Goal: Task Accomplishment & Management: Use online tool/utility

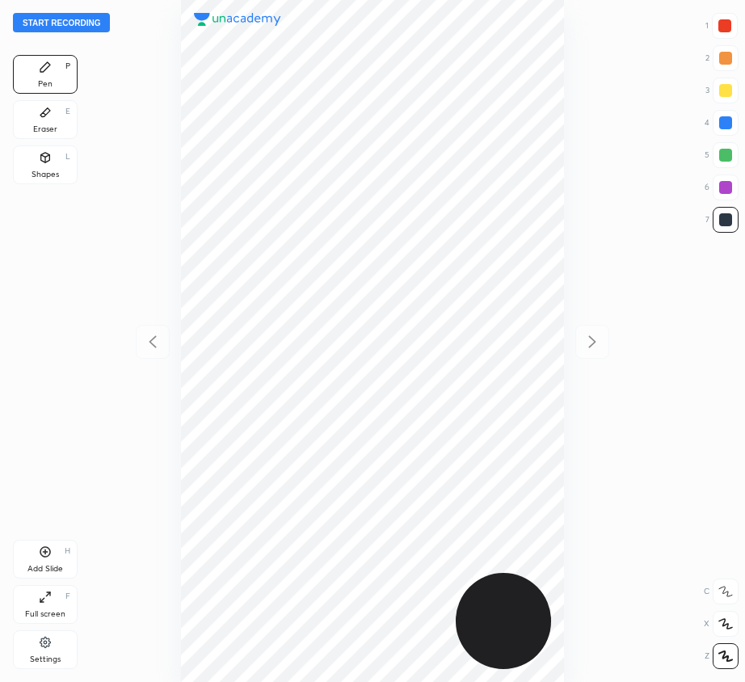
scroll to position [682, 487]
click at [91, 17] on button "Start recording" at bounding box center [61, 22] width 97 height 19
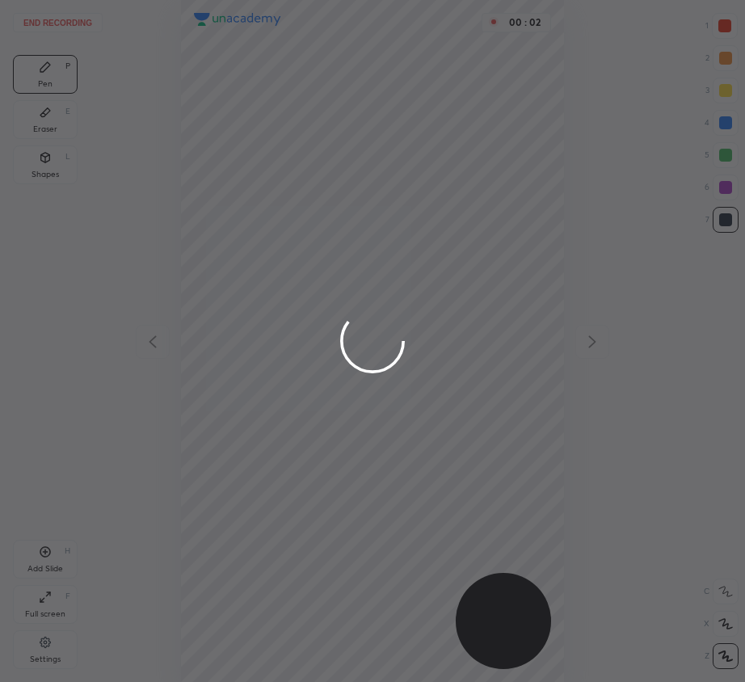
drag, startPoint x: 721, startPoint y: 24, endPoint x: 411, endPoint y: 87, distance: 316.0
click at [720, 25] on div at bounding box center [372, 341] width 745 height 682
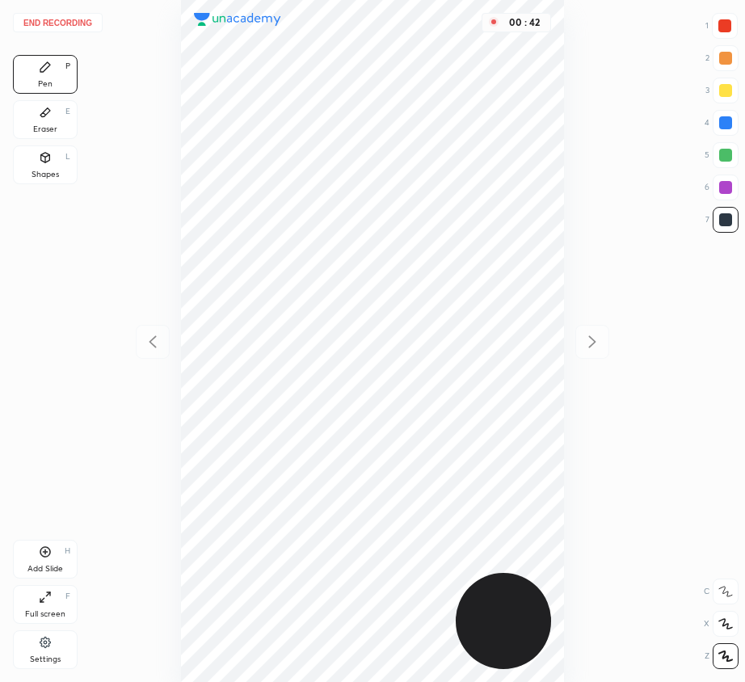
drag, startPoint x: 732, startPoint y: 184, endPoint x: 717, endPoint y: 196, distance: 18.4
click at [730, 186] on div at bounding box center [726, 188] width 26 height 26
click at [38, 558] on div "Add Slide H" at bounding box center [45, 559] width 65 height 39
click at [157, 333] on icon at bounding box center [152, 341] width 19 height 19
click at [594, 340] on icon at bounding box center [592, 342] width 7 height 12
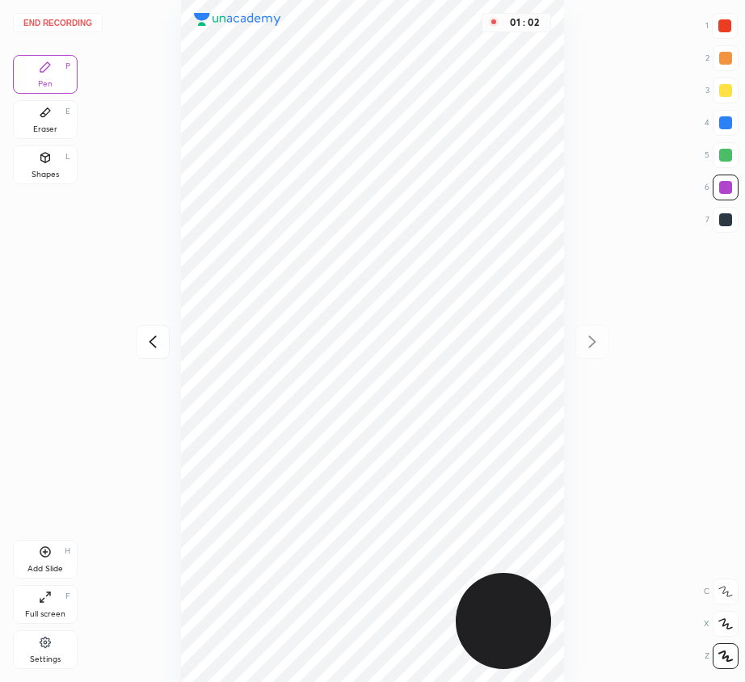
drag, startPoint x: 48, startPoint y: 167, endPoint x: 69, endPoint y: 174, distance: 22.2
click at [49, 168] on div "Shapes L" at bounding box center [45, 165] width 65 height 39
click at [727, 593] on icon at bounding box center [725, 591] width 13 height 13
click at [728, 594] on icon at bounding box center [725, 591] width 13 height 13
click at [727, 594] on icon at bounding box center [725, 591] width 13 height 13
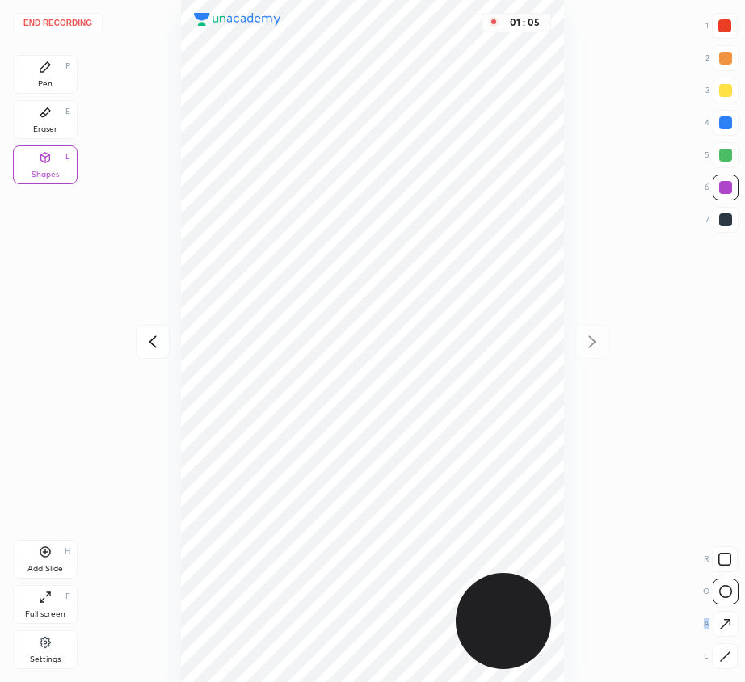
click at [728, 595] on icon at bounding box center [725, 591] width 13 height 13
click at [718, 648] on div at bounding box center [725, 656] width 26 height 26
click at [55, 156] on div "Shapes L" at bounding box center [45, 165] width 65 height 39
drag, startPoint x: 51, startPoint y: 63, endPoint x: 108, endPoint y: 118, distance: 79.5
click at [57, 72] on div "Pen P" at bounding box center [45, 74] width 65 height 39
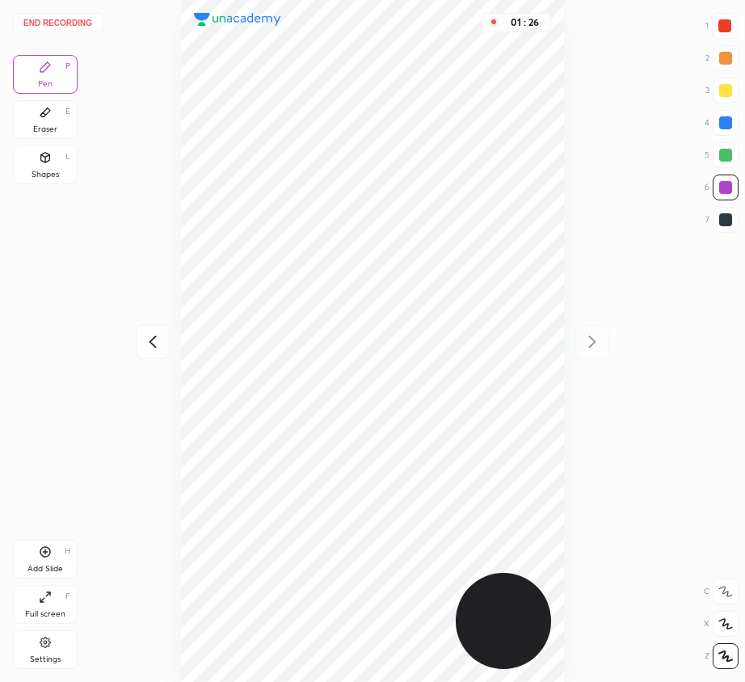
drag, startPoint x: 37, startPoint y: 153, endPoint x: 55, endPoint y: 167, distance: 22.5
click at [44, 157] on div "Shapes L" at bounding box center [45, 165] width 65 height 39
click at [723, 600] on div at bounding box center [726, 592] width 26 height 26
click at [72, 75] on div "Pen P" at bounding box center [45, 74] width 65 height 39
click at [42, 552] on icon at bounding box center [45, 552] width 13 height 13
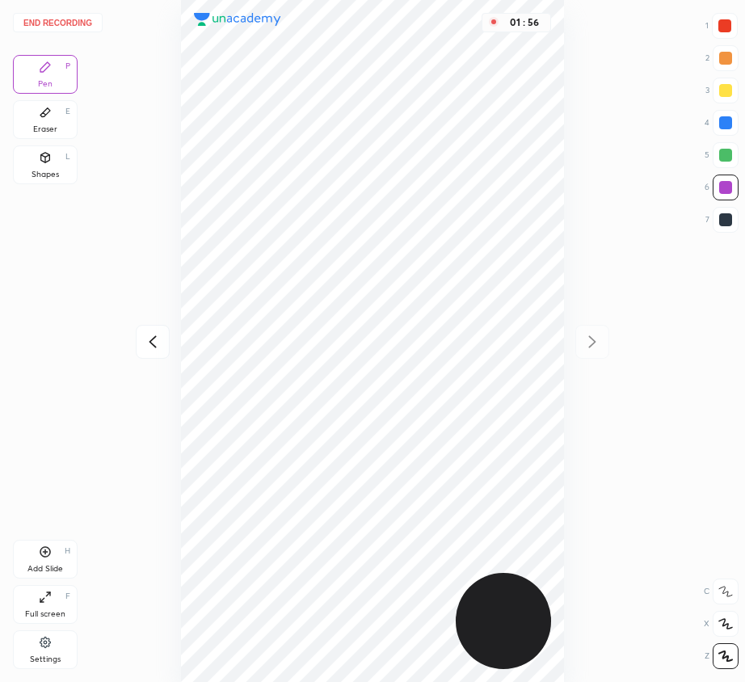
drag, startPoint x: 727, startPoint y: 27, endPoint x: 606, endPoint y: 40, distance: 122.0
click at [727, 27] on div at bounding box center [725, 25] width 13 height 13
click at [53, 125] on div "Eraser" at bounding box center [45, 129] width 24 height 8
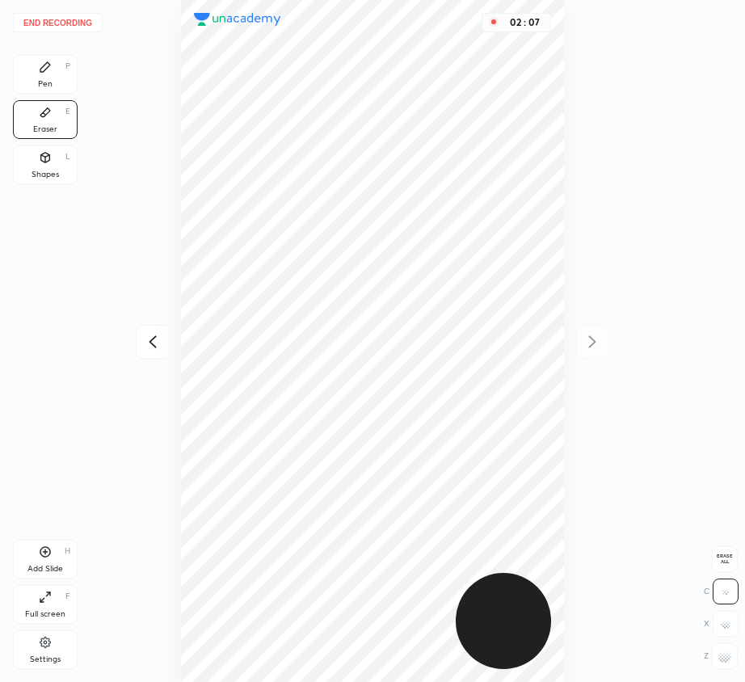
drag, startPoint x: 39, startPoint y: 81, endPoint x: 158, endPoint y: 82, distance: 118.8
click at [46, 82] on div "Pen" at bounding box center [45, 84] width 15 height 8
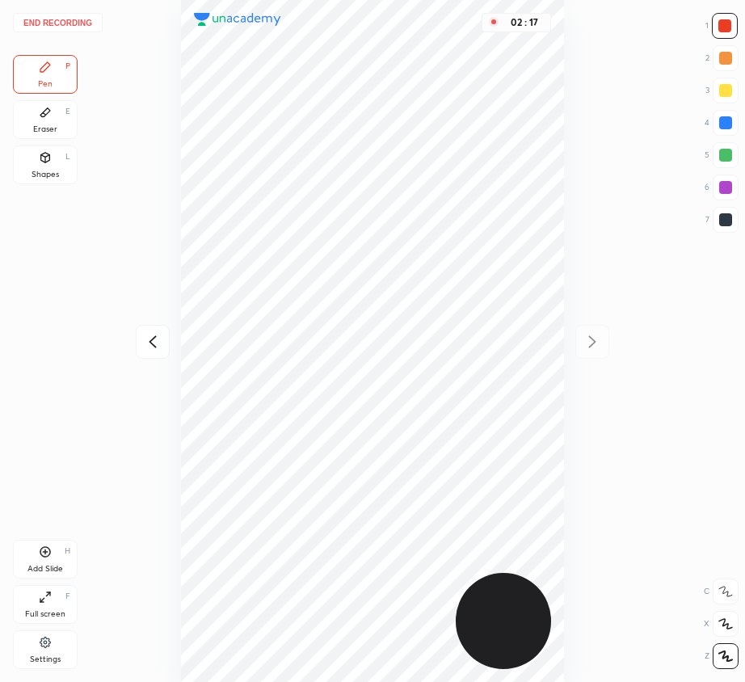
click at [57, 121] on div "Eraser E" at bounding box center [45, 119] width 65 height 39
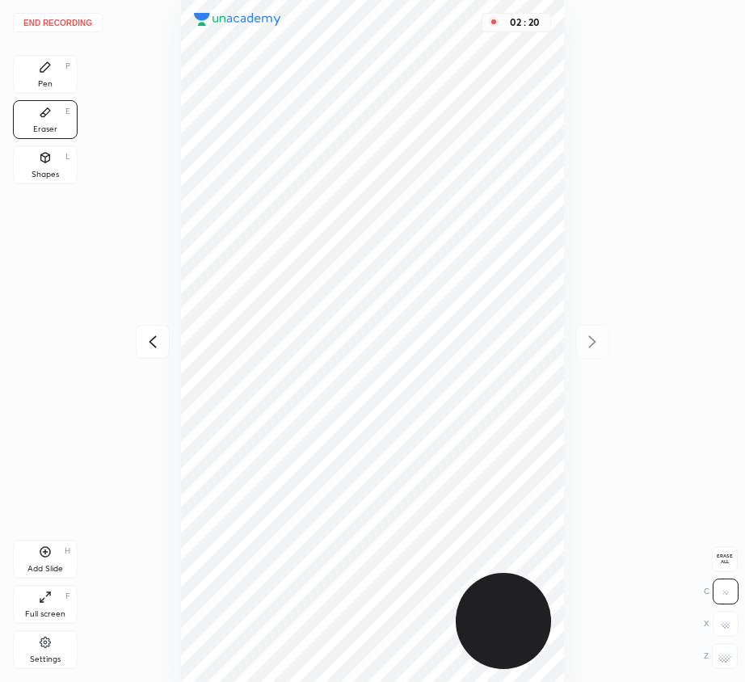
drag, startPoint x: 44, startPoint y: 70, endPoint x: 148, endPoint y: 91, distance: 105.6
click at [49, 71] on icon at bounding box center [45, 67] width 13 height 13
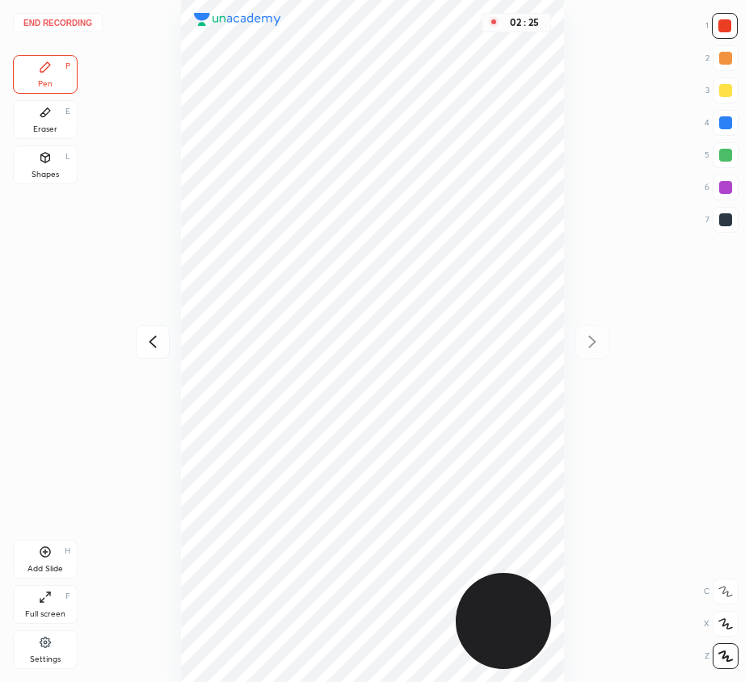
click at [153, 340] on icon at bounding box center [152, 341] width 19 height 19
drag, startPoint x: 597, startPoint y: 345, endPoint x: 588, endPoint y: 343, distance: 10.0
click at [596, 345] on icon at bounding box center [592, 341] width 19 height 19
drag, startPoint x: 49, startPoint y: 554, endPoint x: 48, endPoint y: 574, distance: 20.2
click at [50, 555] on icon at bounding box center [45, 552] width 13 height 13
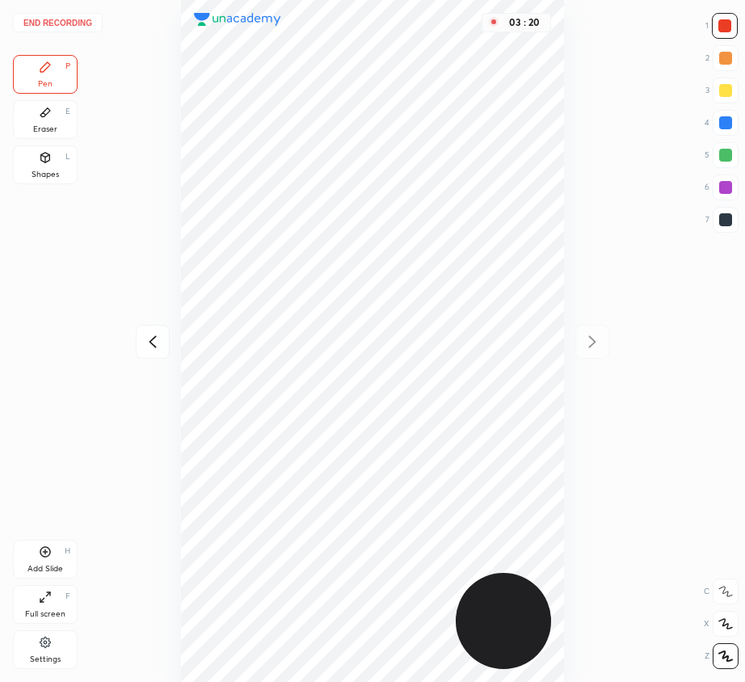
click at [151, 342] on icon at bounding box center [152, 341] width 19 height 19
click at [589, 343] on icon at bounding box center [592, 341] width 19 height 19
drag, startPoint x: 728, startPoint y: 124, endPoint x: 574, endPoint y: 167, distance: 160.2
click at [725, 124] on div at bounding box center [725, 122] width 13 height 13
drag, startPoint x: 72, startPoint y: 21, endPoint x: 76, endPoint y: 29, distance: 9.0
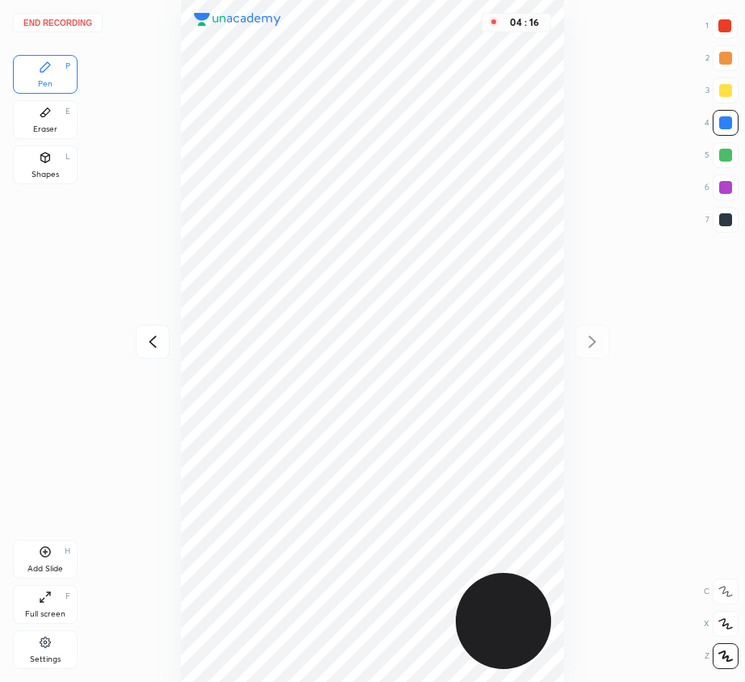
click at [76, 29] on button "End recording" at bounding box center [58, 22] width 90 height 19
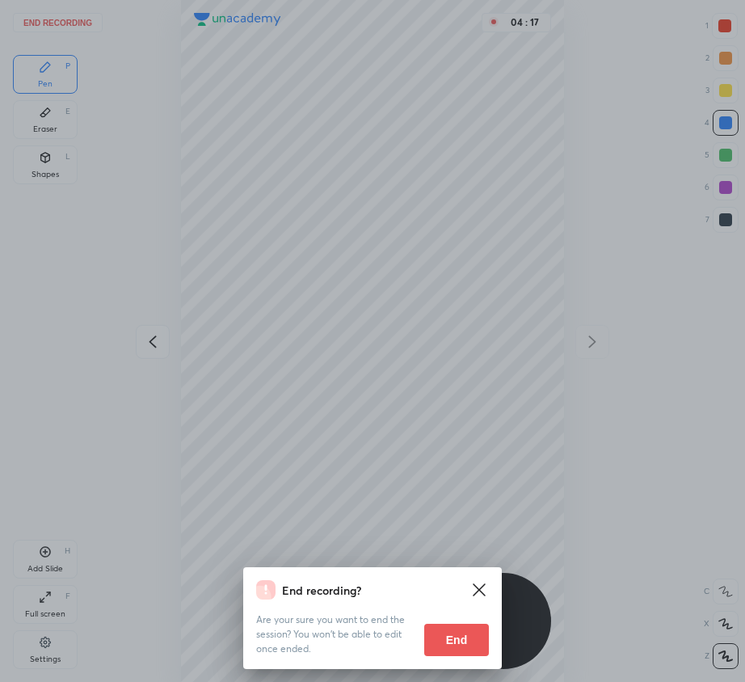
drag, startPoint x: 472, startPoint y: 636, endPoint x: 410, endPoint y: 680, distance: 76.0
click at [470, 638] on button "End" at bounding box center [456, 640] width 65 height 32
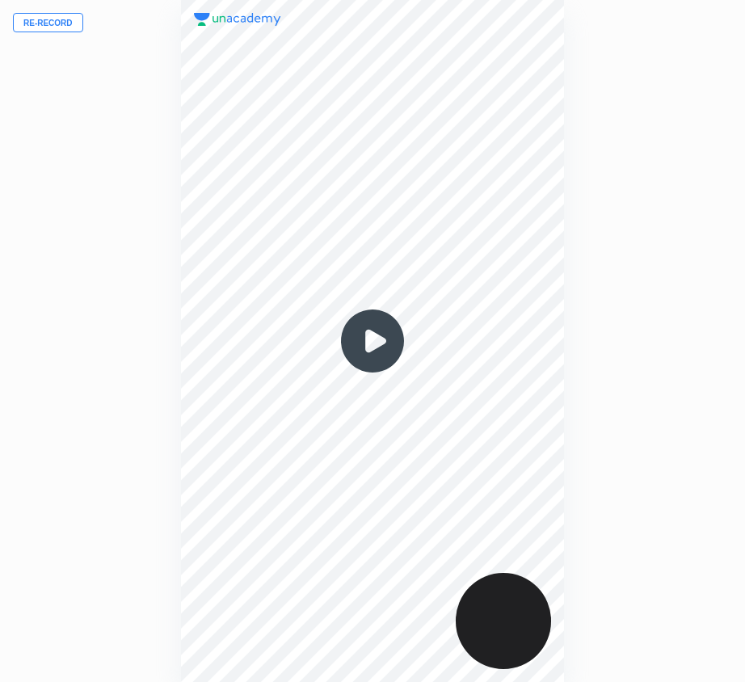
click at [70, 22] on button "Re-record" at bounding box center [48, 22] width 70 height 19
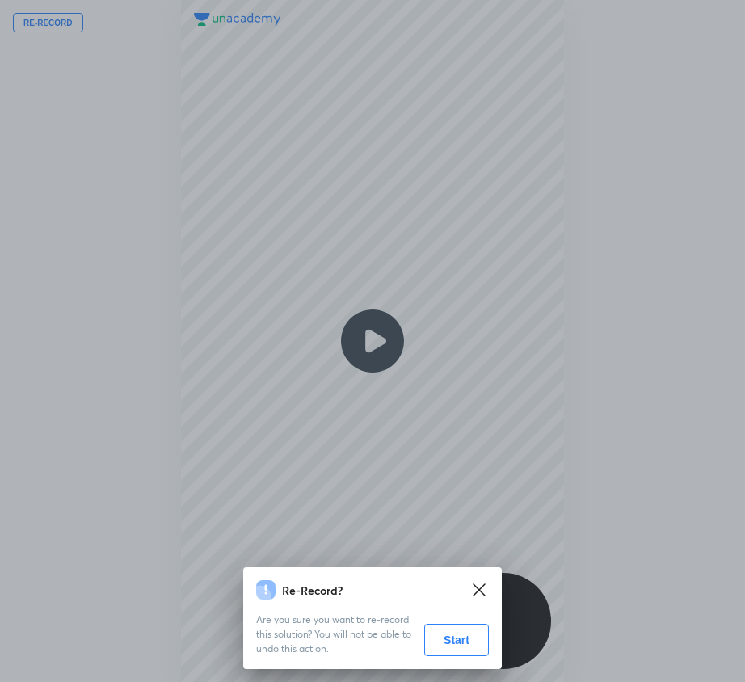
click at [457, 636] on button "Start" at bounding box center [456, 640] width 65 height 32
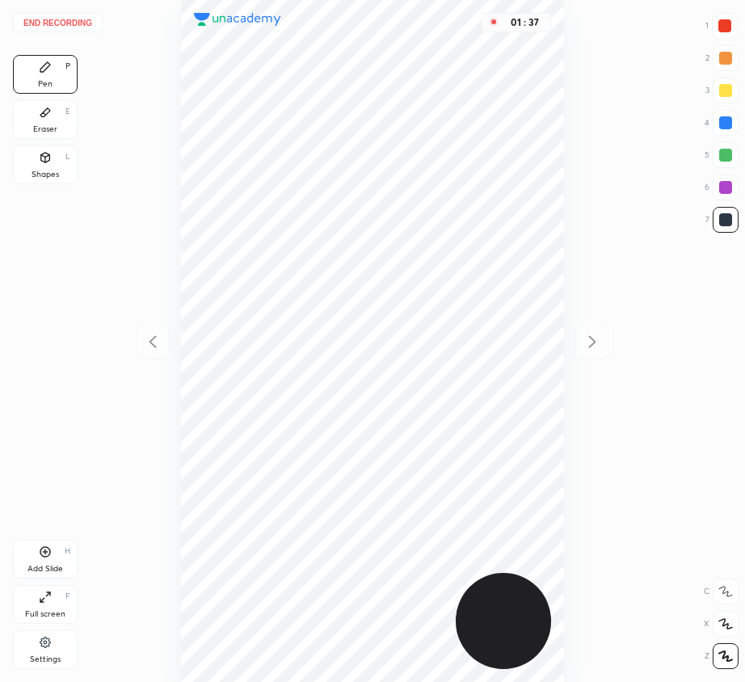
click at [63, 23] on button "End recording" at bounding box center [58, 22] width 90 height 19
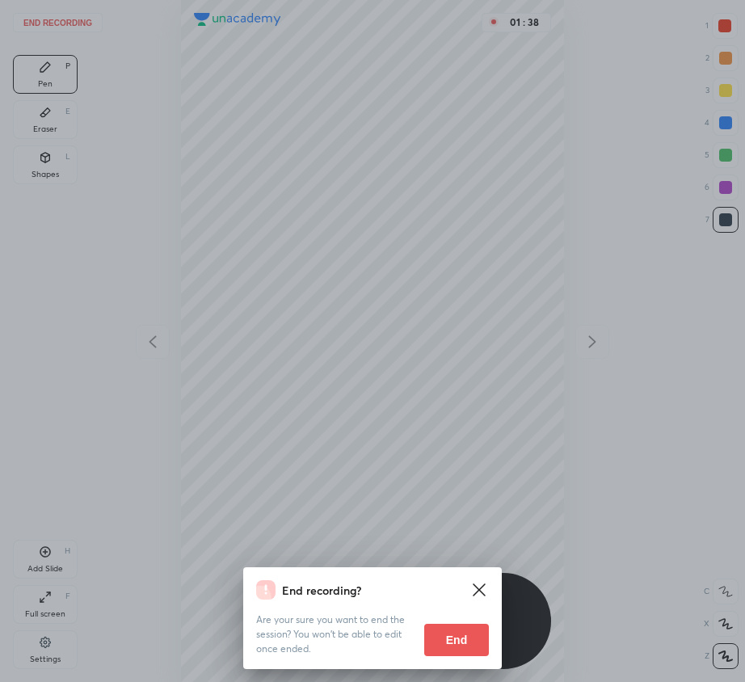
click at [458, 635] on button "End" at bounding box center [456, 640] width 65 height 32
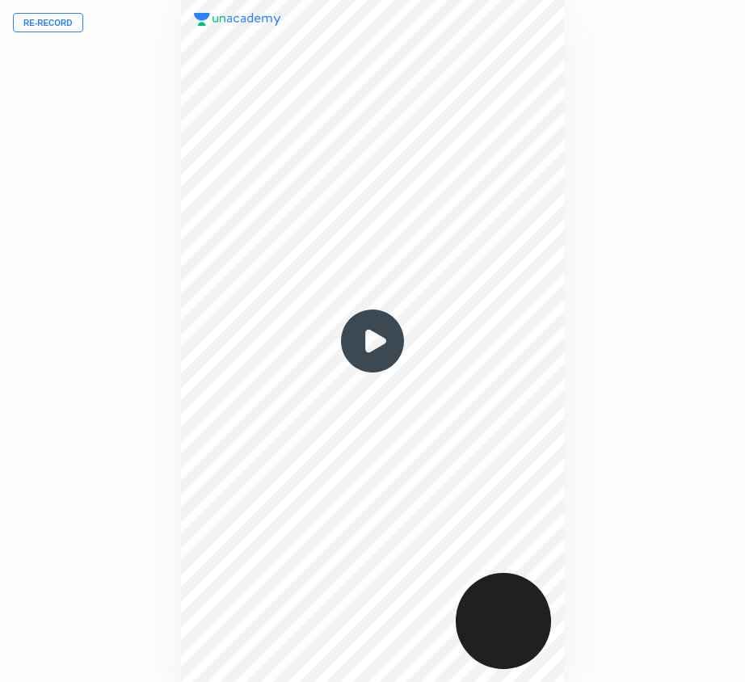
click at [45, 25] on button "Re-record" at bounding box center [48, 22] width 70 height 19
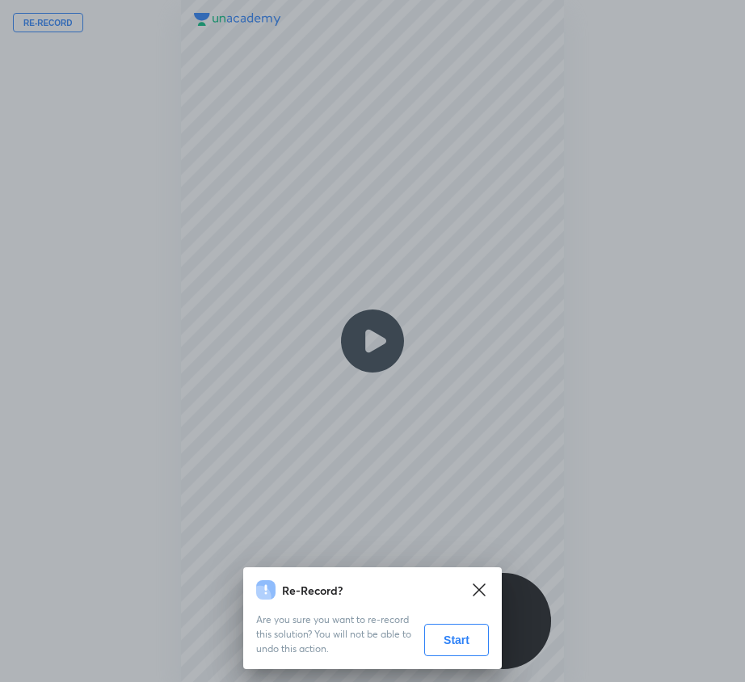
drag, startPoint x: 457, startPoint y: 643, endPoint x: 377, endPoint y: 640, distance: 80.1
click at [454, 642] on button "Start" at bounding box center [456, 640] width 65 height 32
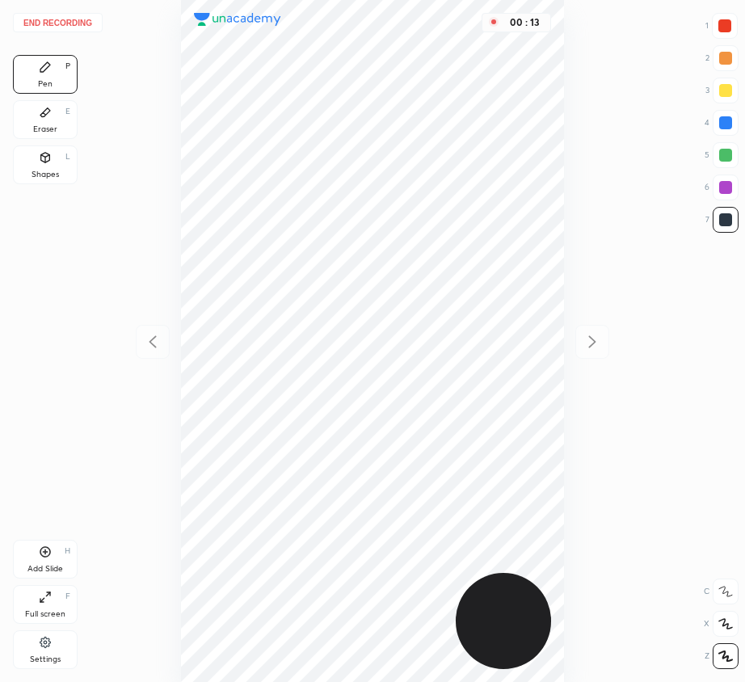
click at [719, 23] on div at bounding box center [725, 26] width 26 height 26
click at [726, 154] on div at bounding box center [725, 155] width 13 height 13
click at [724, 122] on div at bounding box center [725, 122] width 13 height 13
click at [44, 563] on div "Add Slide H" at bounding box center [45, 559] width 65 height 39
drag, startPoint x: 45, startPoint y: 113, endPoint x: 170, endPoint y: 211, distance: 158.3
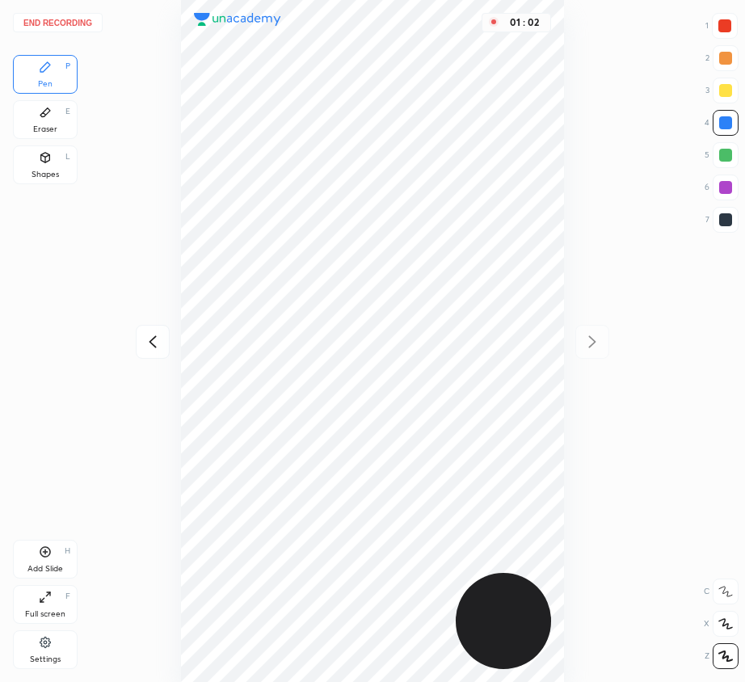
click at [49, 117] on icon at bounding box center [45, 112] width 13 height 13
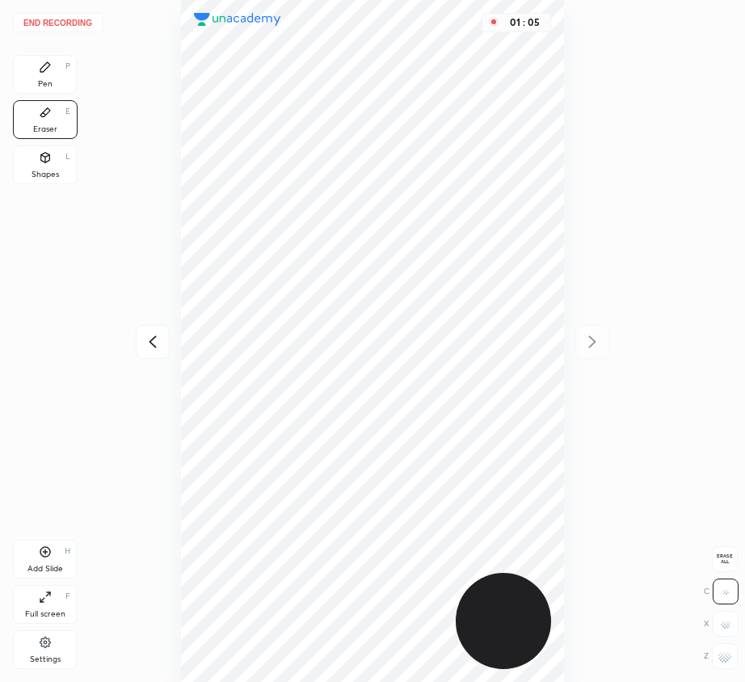
click at [43, 75] on div "Pen P" at bounding box center [45, 74] width 65 height 39
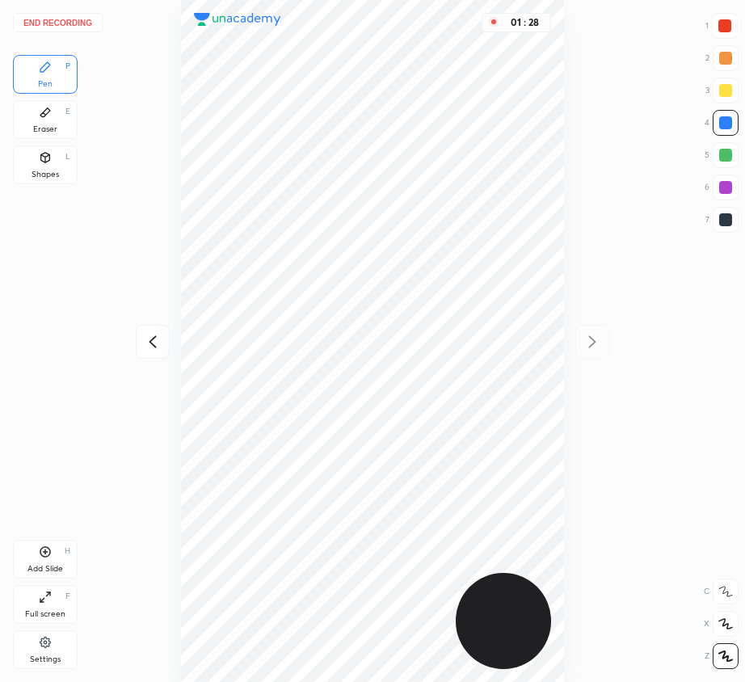
drag, startPoint x: 46, startPoint y: 547, endPoint x: 46, endPoint y: 564, distance: 17.0
click at [47, 550] on icon at bounding box center [45, 552] width 13 height 13
drag, startPoint x: 728, startPoint y: 29, endPoint x: 575, endPoint y: 73, distance: 159.7
click at [728, 29] on div at bounding box center [725, 25] width 13 height 13
drag, startPoint x: 727, startPoint y: 151, endPoint x: 686, endPoint y: 197, distance: 61.8
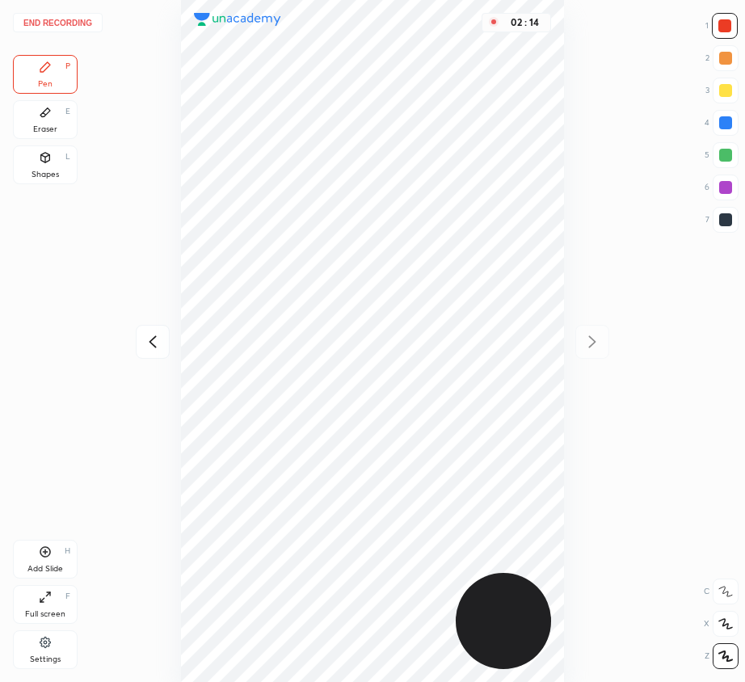
click at [728, 154] on div at bounding box center [725, 155] width 13 height 13
click at [47, 551] on icon at bounding box center [45, 552] width 13 height 13
drag, startPoint x: 727, startPoint y: 116, endPoint x: 646, endPoint y: 258, distance: 162.9
click at [726, 120] on div at bounding box center [726, 123] width 26 height 26
click at [72, 18] on button "End recording" at bounding box center [58, 22] width 90 height 19
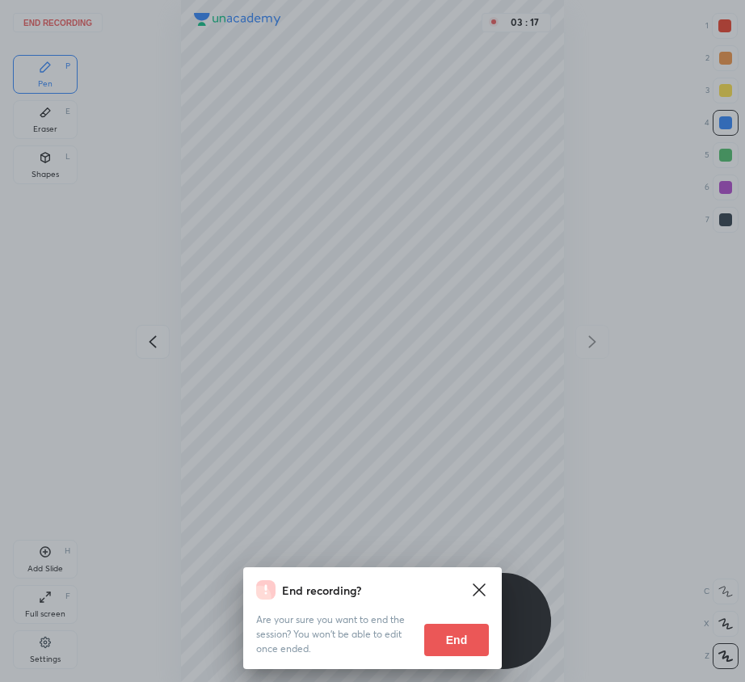
click at [459, 642] on button "End" at bounding box center [456, 640] width 65 height 32
